Goal: Transaction & Acquisition: Purchase product/service

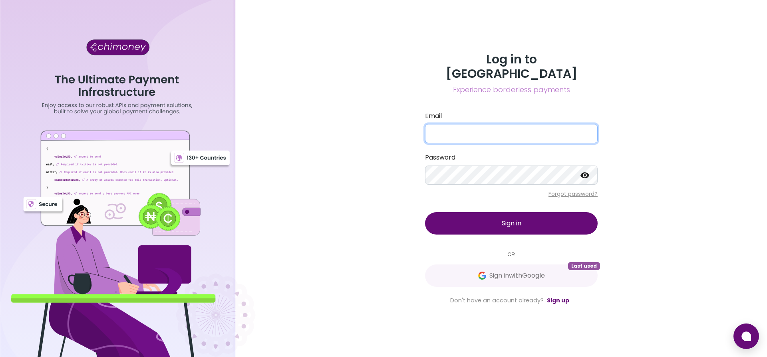
type input "[EMAIL_ADDRESS][DOMAIN_NAME]"
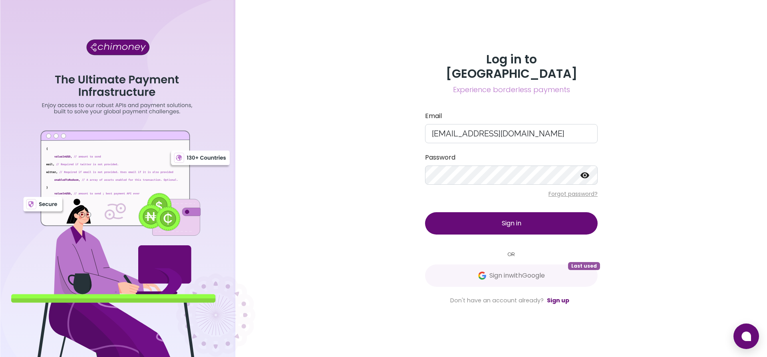
click at [520, 219] on span "Sign in" at bounding box center [512, 223] width 20 height 9
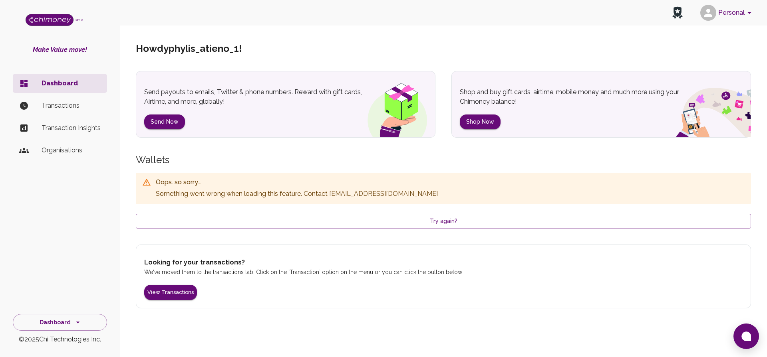
click at [61, 113] on li "Transactions" at bounding box center [60, 105] width 94 height 19
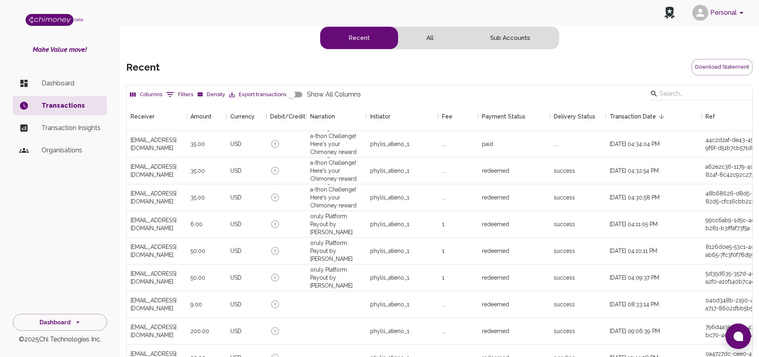
scroll to position [296, 618]
click at [63, 83] on p "Dashboard" at bounding box center [71, 84] width 59 height 10
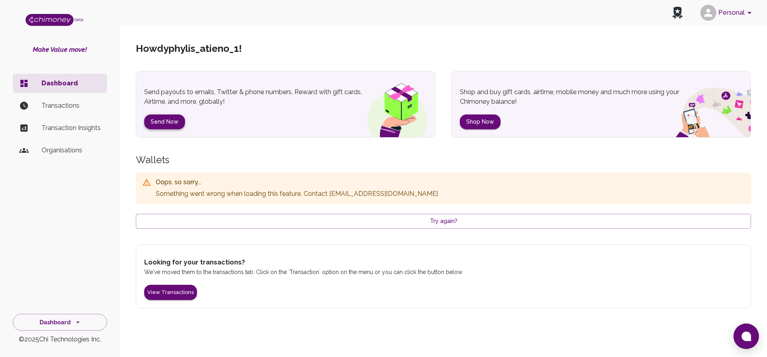
click at [165, 119] on button "Send Now" at bounding box center [164, 122] width 41 height 15
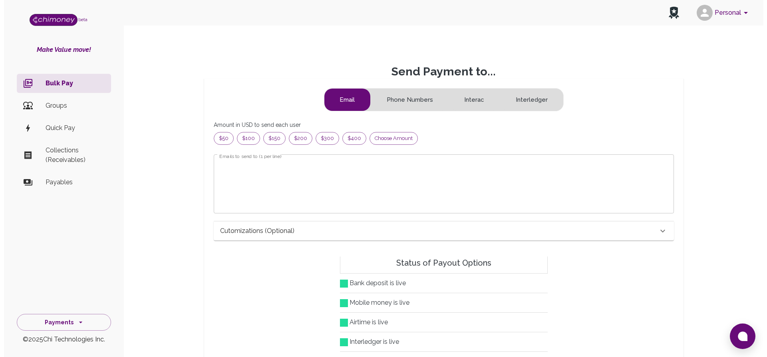
scroll to position [95, 439]
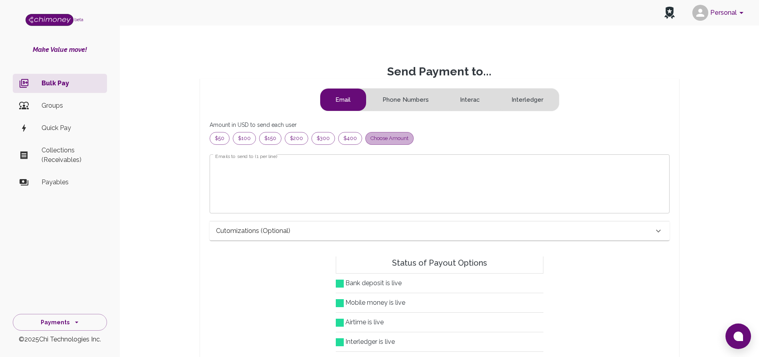
click at [382, 135] on span "Choose amount" at bounding box center [390, 139] width 48 height 8
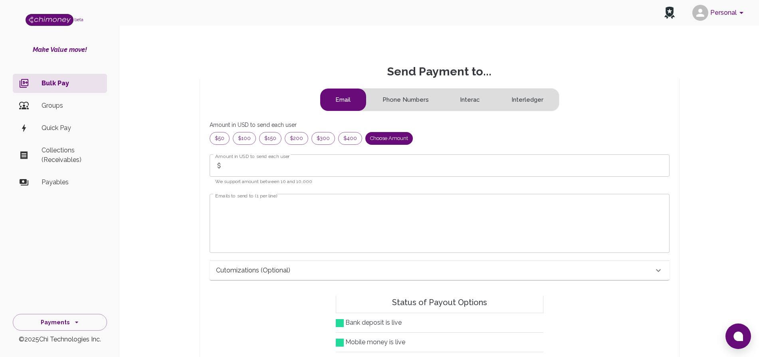
click at [315, 159] on input "Amount in USD to send each user" at bounding box center [447, 166] width 443 height 22
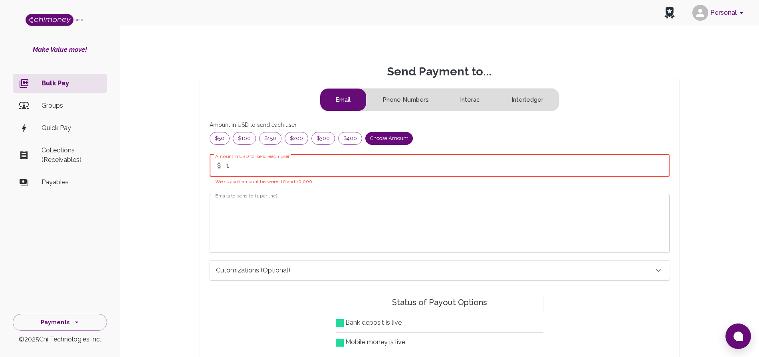
type input "1"
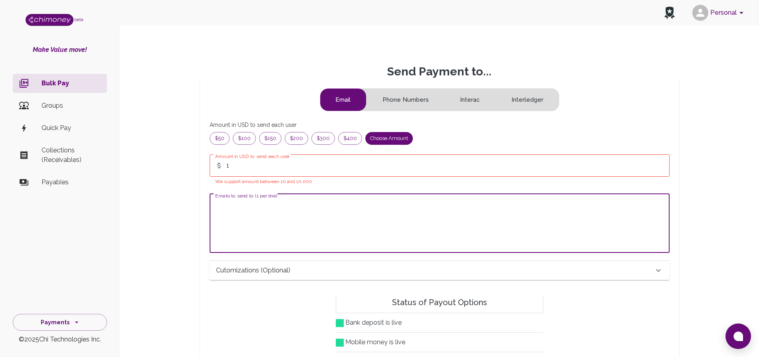
click at [294, 212] on textarea "Emails to send to (1 per line)" at bounding box center [439, 223] width 449 height 46
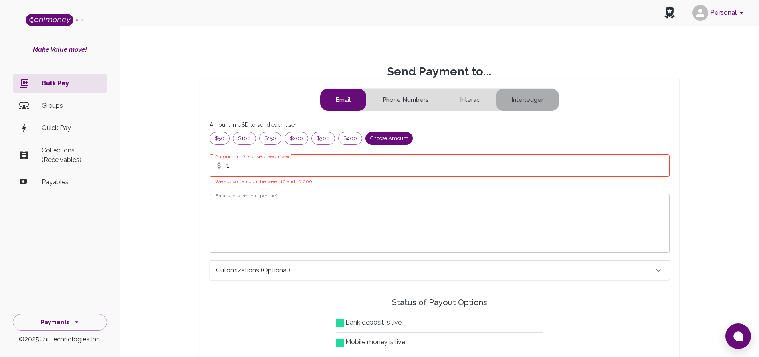
click at [521, 93] on button "Interledger" at bounding box center [527, 100] width 63 height 22
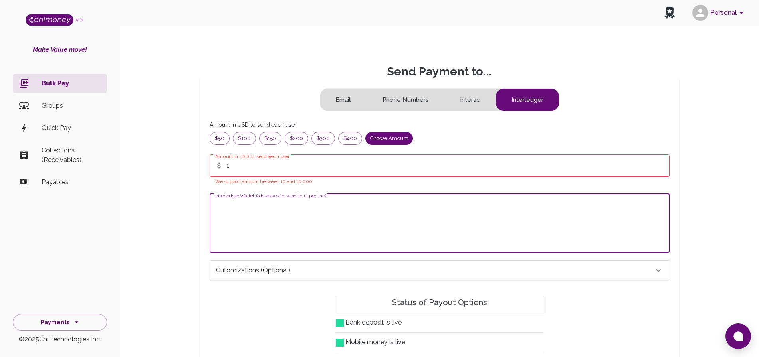
click at [424, 216] on textarea "Interledger Wallet Addresses to send to (1 per line)" at bounding box center [439, 223] width 449 height 46
paste textarea "https://ilp.chimoney.com/phylisphylis"
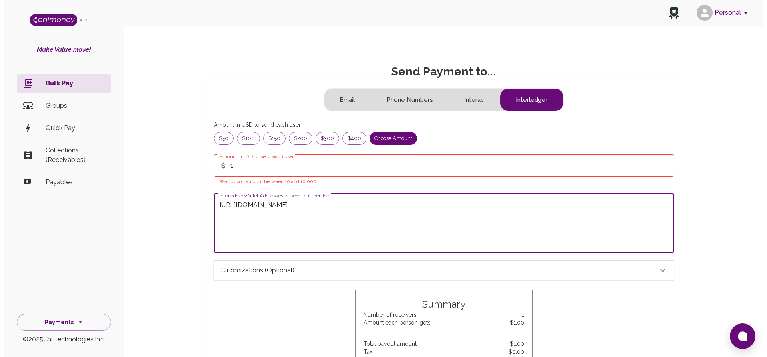
scroll to position [313, 0]
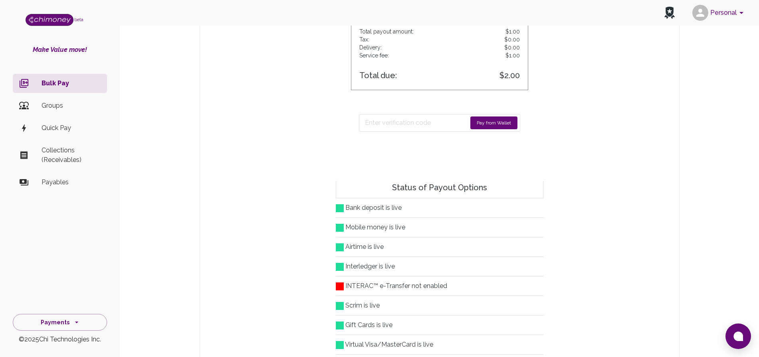
type textarea "https://ilp.chimoney.com/phylisphylis"
click at [495, 120] on button "Pay from Wallet" at bounding box center [493, 123] width 47 height 13
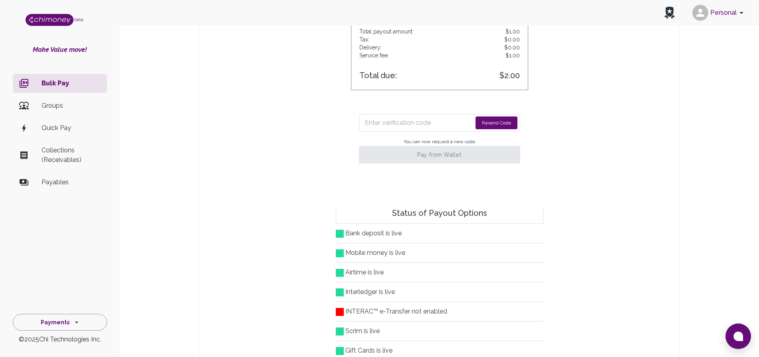
click at [497, 120] on button "Resend Code" at bounding box center [497, 123] width 42 height 13
click at [415, 123] on input "Enter verification code" at bounding box center [413, 123] width 96 height 13
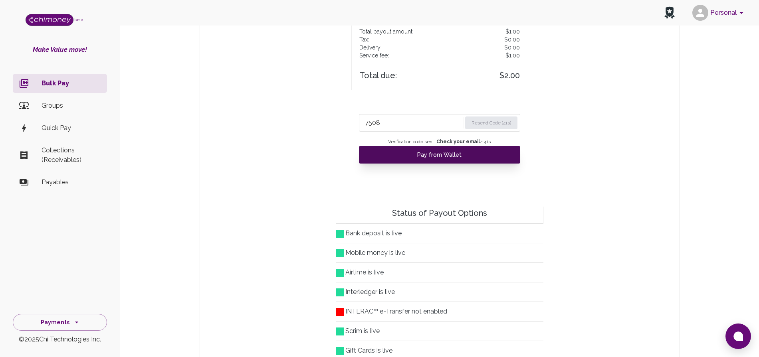
type input "7508"
click at [433, 155] on button "Pay from Wallet" at bounding box center [439, 155] width 161 height 18
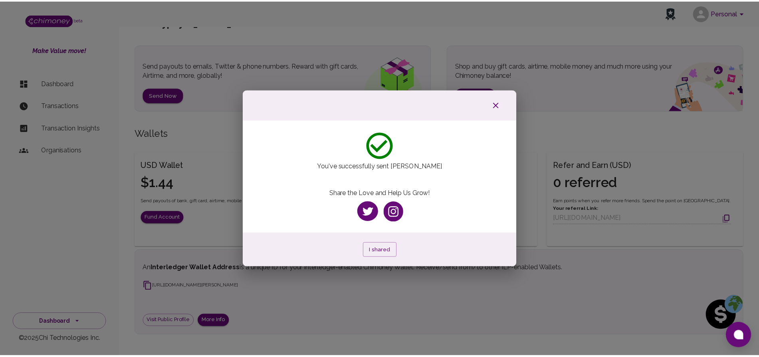
scroll to position [39, 0]
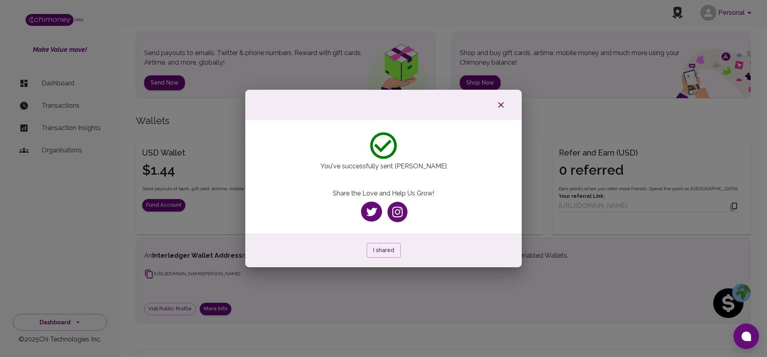
click at [742, 122] on div "You've successfully sent Chimoney Share the Love and Help Us Grow! I shared" at bounding box center [383, 178] width 767 height 357
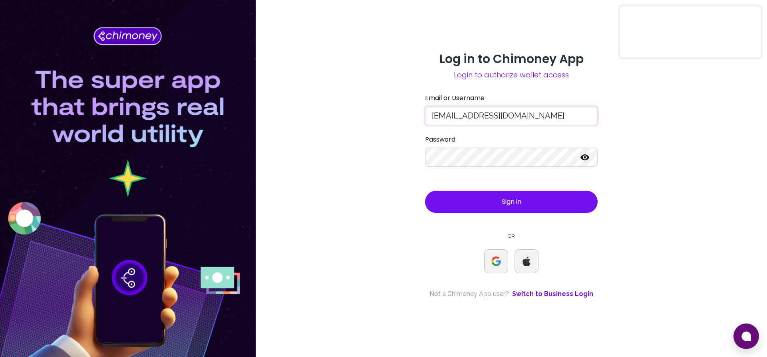
click at [453, 115] on input "atieno@chimoney.io" at bounding box center [511, 115] width 173 height 19
type input "atieno+85@chimoney.io"
click at [585, 160] on icon at bounding box center [584, 158] width 9 height 6
click at [496, 203] on button "Sign in" at bounding box center [511, 202] width 173 height 22
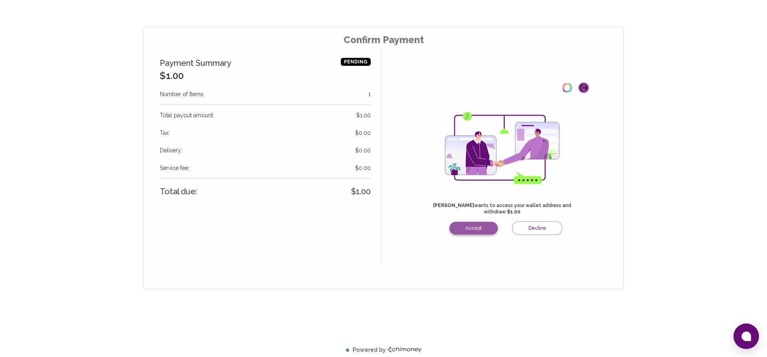
click at [470, 222] on button "Accept" at bounding box center [473, 228] width 48 height 13
click at [475, 222] on button "Accept" at bounding box center [473, 228] width 48 height 13
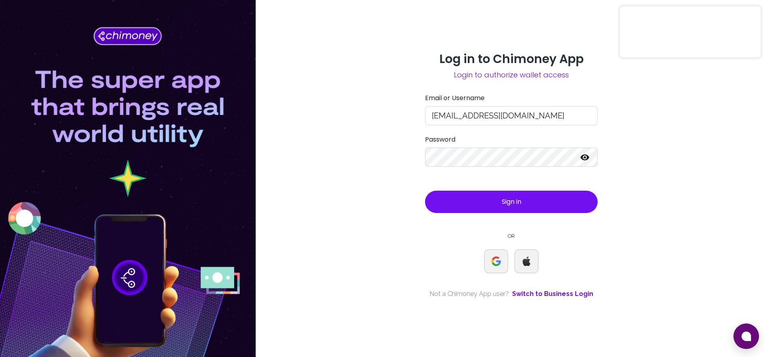
click at [486, 200] on button "Sign in" at bounding box center [511, 202] width 173 height 22
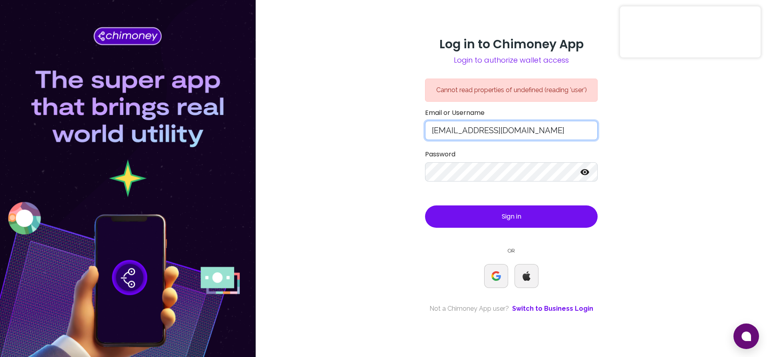
click at [454, 133] on input "[EMAIL_ADDRESS][DOMAIN_NAME]" at bounding box center [511, 130] width 173 height 19
type input "[EMAIL_ADDRESS][DOMAIN_NAME]"
click at [460, 224] on button "Sign in" at bounding box center [511, 217] width 173 height 22
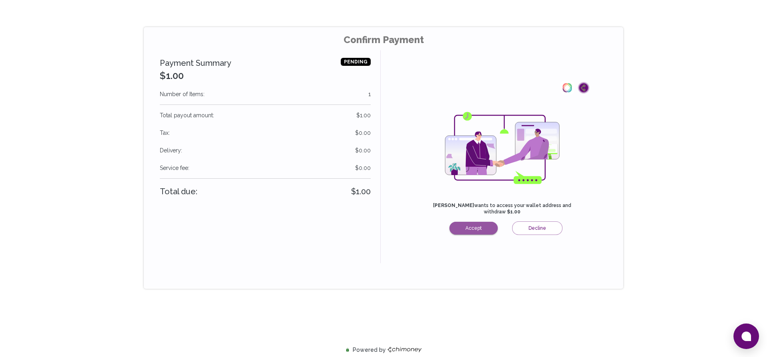
click at [460, 224] on button "Accept" at bounding box center [473, 228] width 48 height 13
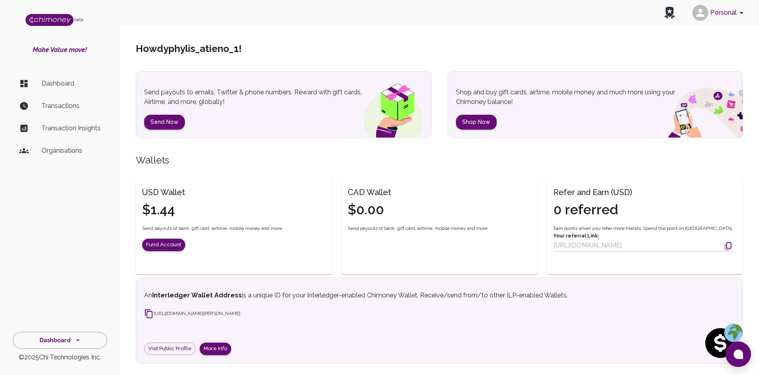
scroll to position [39, 0]
